Goal: Task Accomplishment & Management: Manage account settings

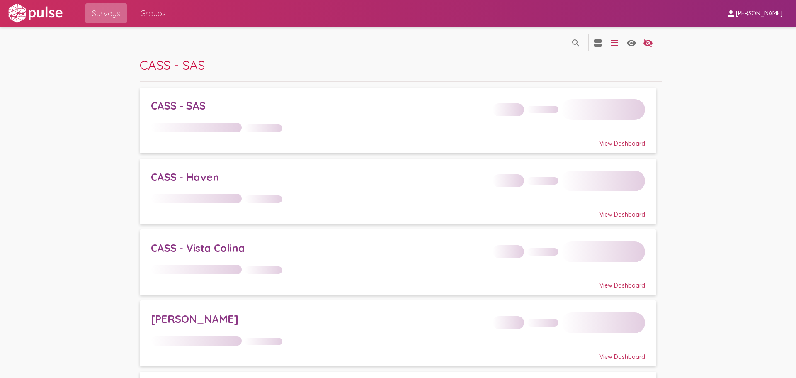
click at [103, 10] on span "Surveys" at bounding box center [106, 13] width 28 height 15
click at [772, 14] on span "[PERSON_NAME]" at bounding box center [759, 13] width 47 height 7
click at [758, 34] on button "Sign Out" at bounding box center [751, 34] width 46 height 20
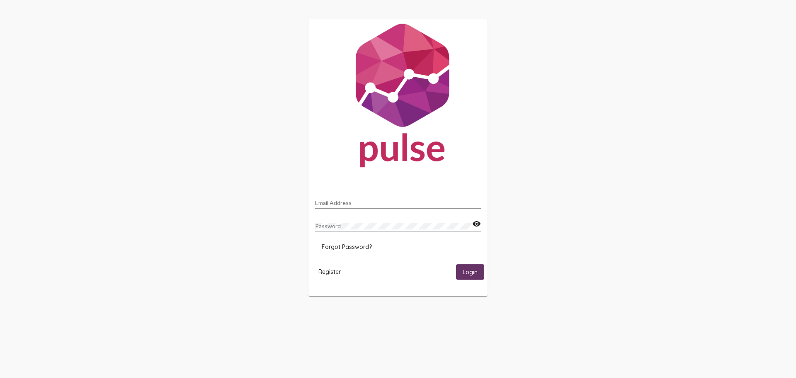
click at [366, 195] on div "Email Address" at bounding box center [398, 200] width 166 height 16
click at [356, 203] on input "Email Address" at bounding box center [398, 202] width 166 height 7
type input "[EMAIL_ADDRESS][DOMAIN_NAME]"
click at [469, 275] on span "Login" at bounding box center [470, 271] width 15 height 7
